Goal: Information Seeking & Learning: Learn about a topic

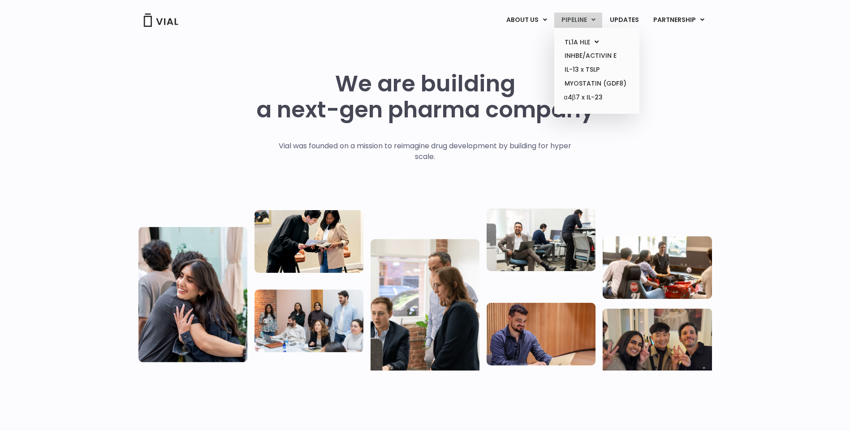
click at [590, 18] on link "PIPELINE" at bounding box center [578, 20] width 48 height 15
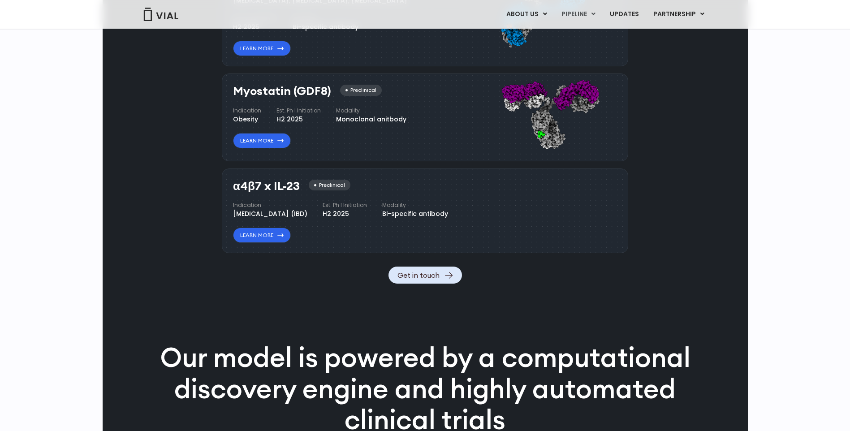
scroll to position [771, 0]
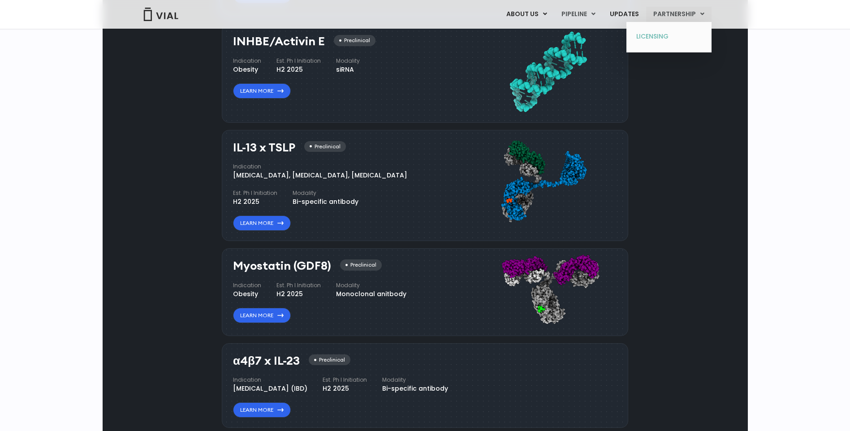
click at [669, 35] on link "LICENSING" at bounding box center [669, 37] width 78 height 14
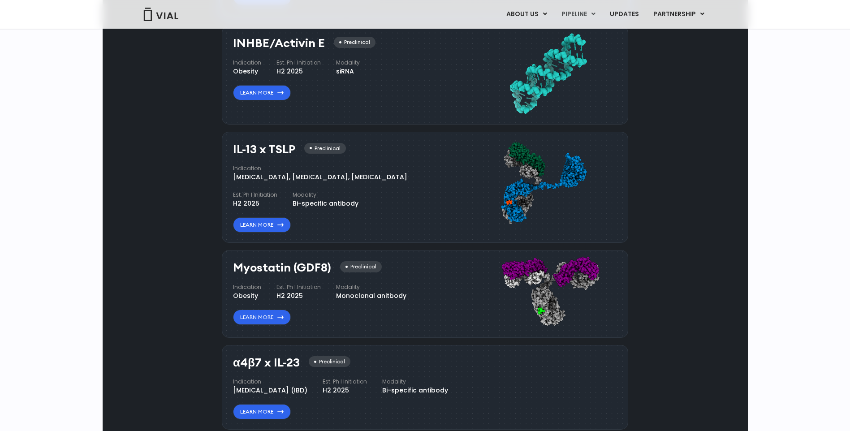
scroll to position [771, 0]
